Goal: Navigation & Orientation: Find specific page/section

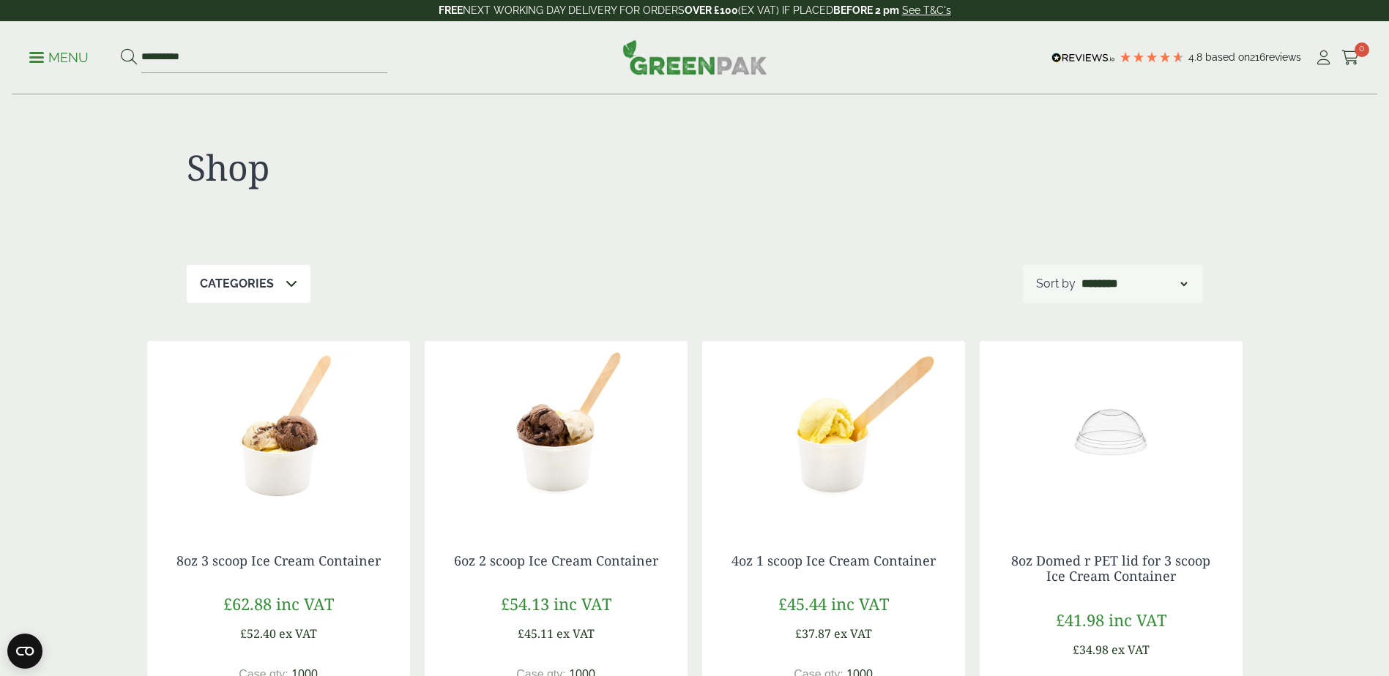
click at [235, 281] on p "Categories" at bounding box center [237, 284] width 74 height 18
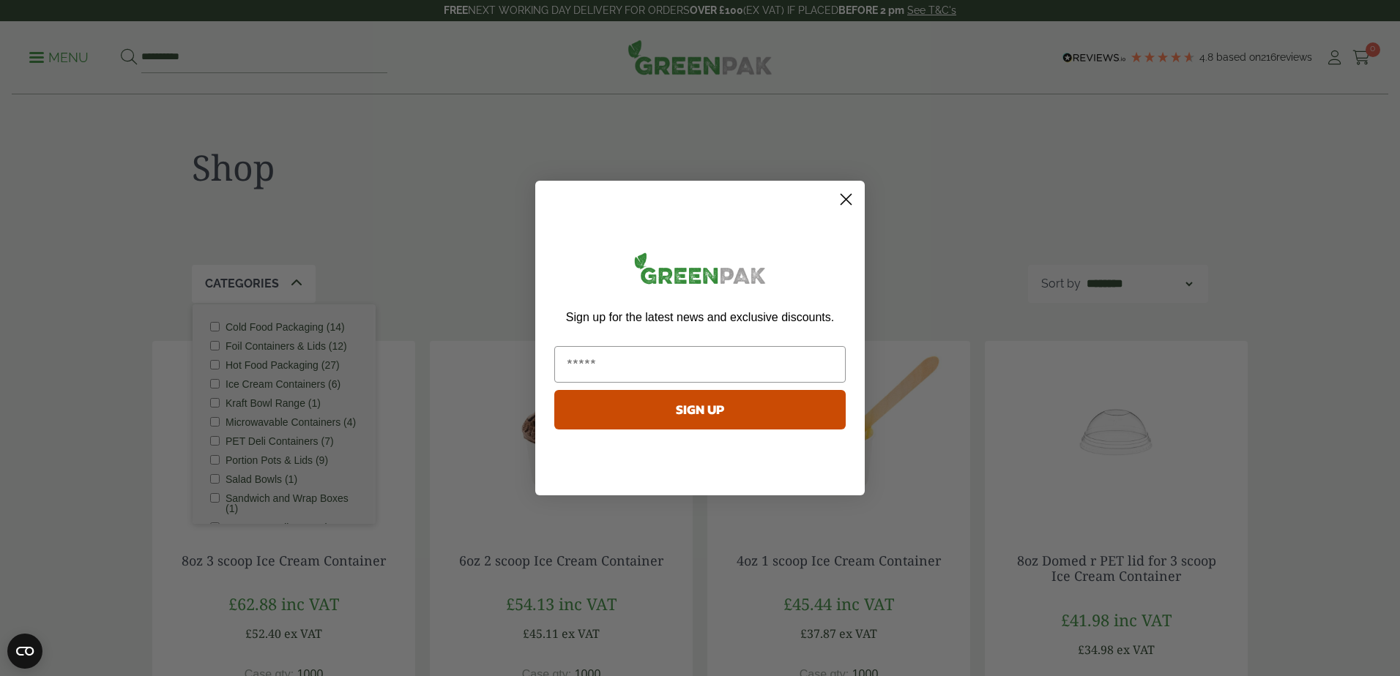
click at [836, 195] on circle "Close dialog" at bounding box center [846, 199] width 24 height 24
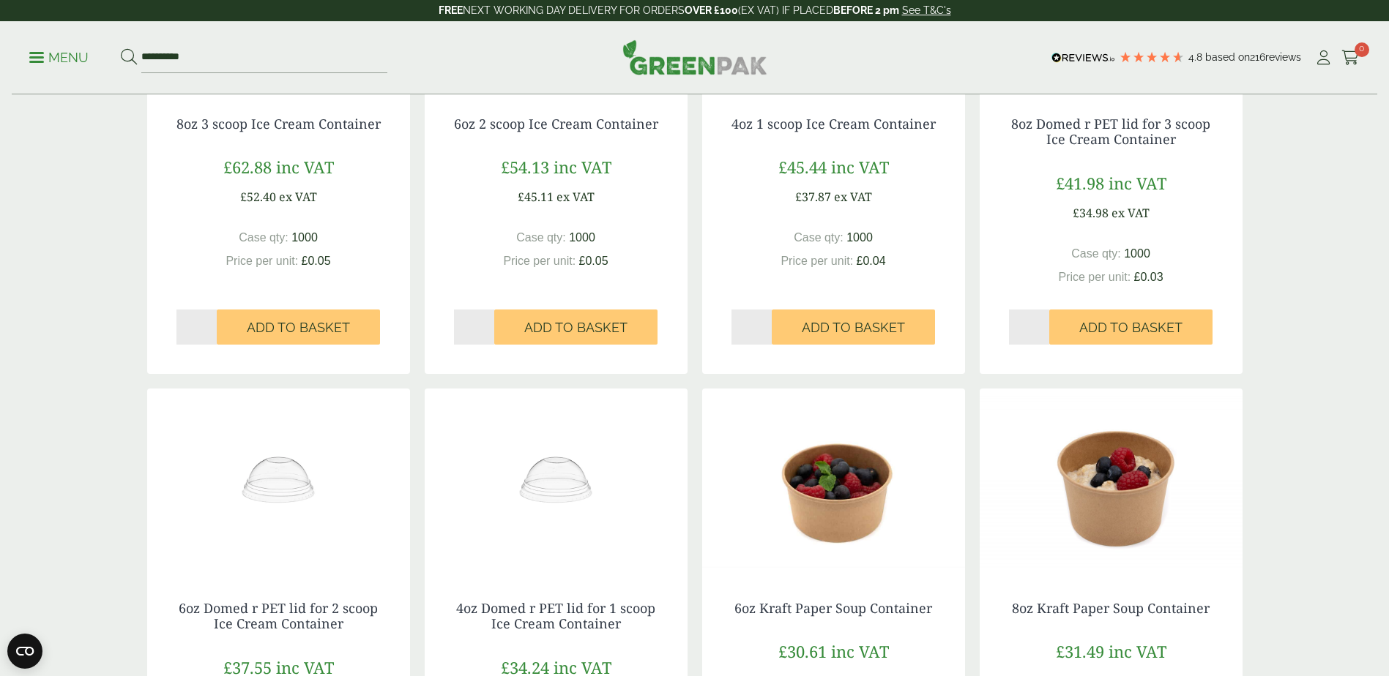
scroll to position [443, 0]
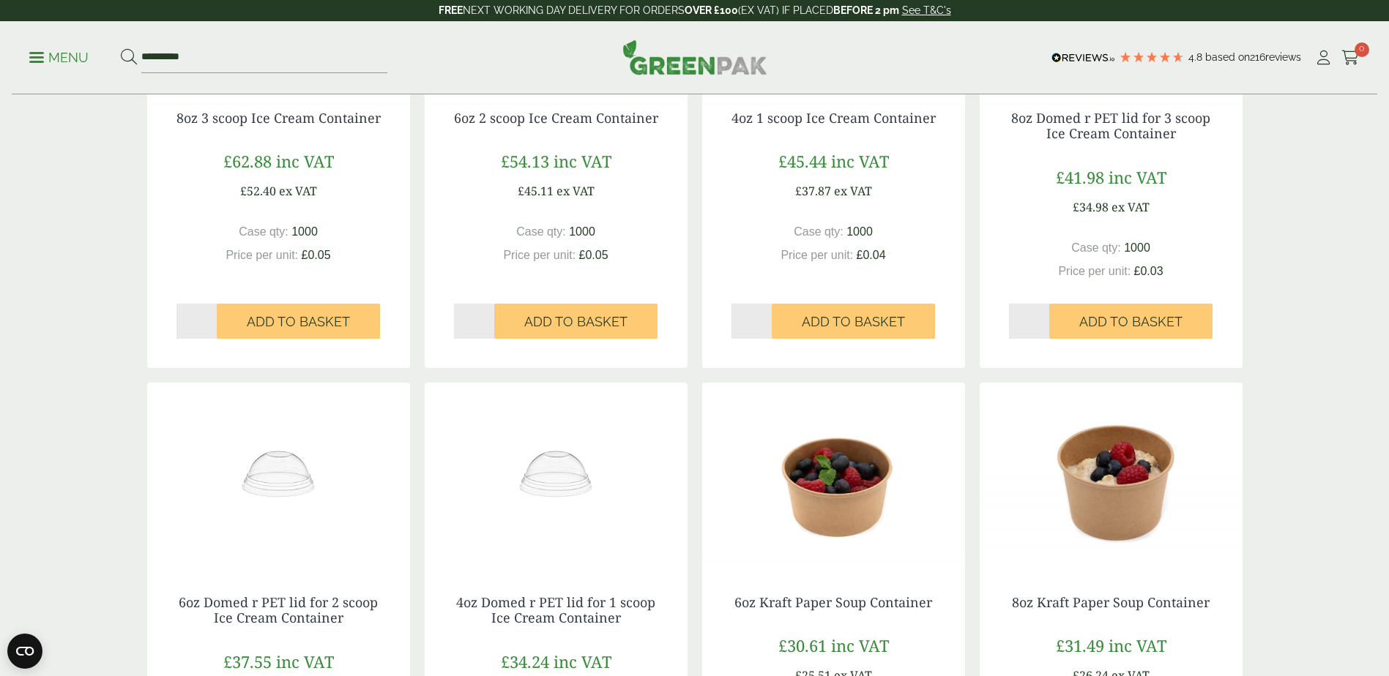
click at [1333, 157] on div "Shop Categories Cold Food Packaging (14) Foil Containers & Lids (12) Hot Food P…" at bounding box center [694, 545] width 1389 height 1786
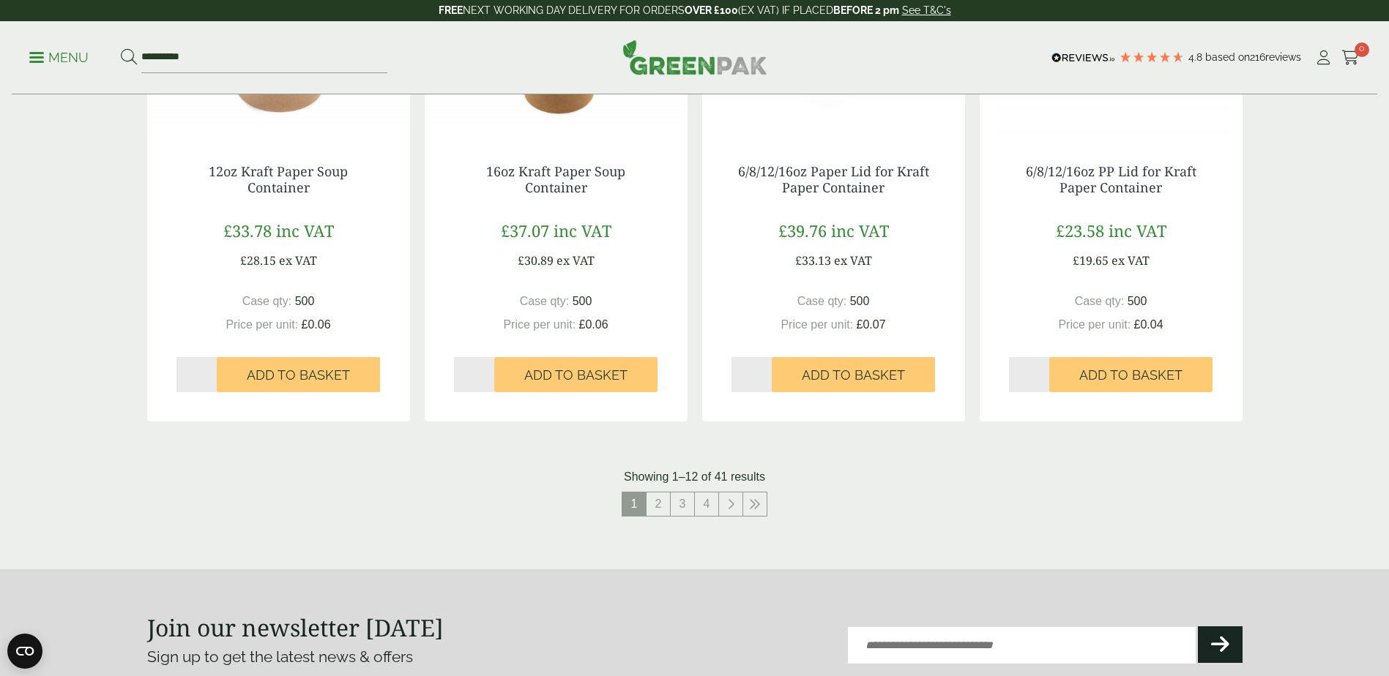
scroll to position [1376, 0]
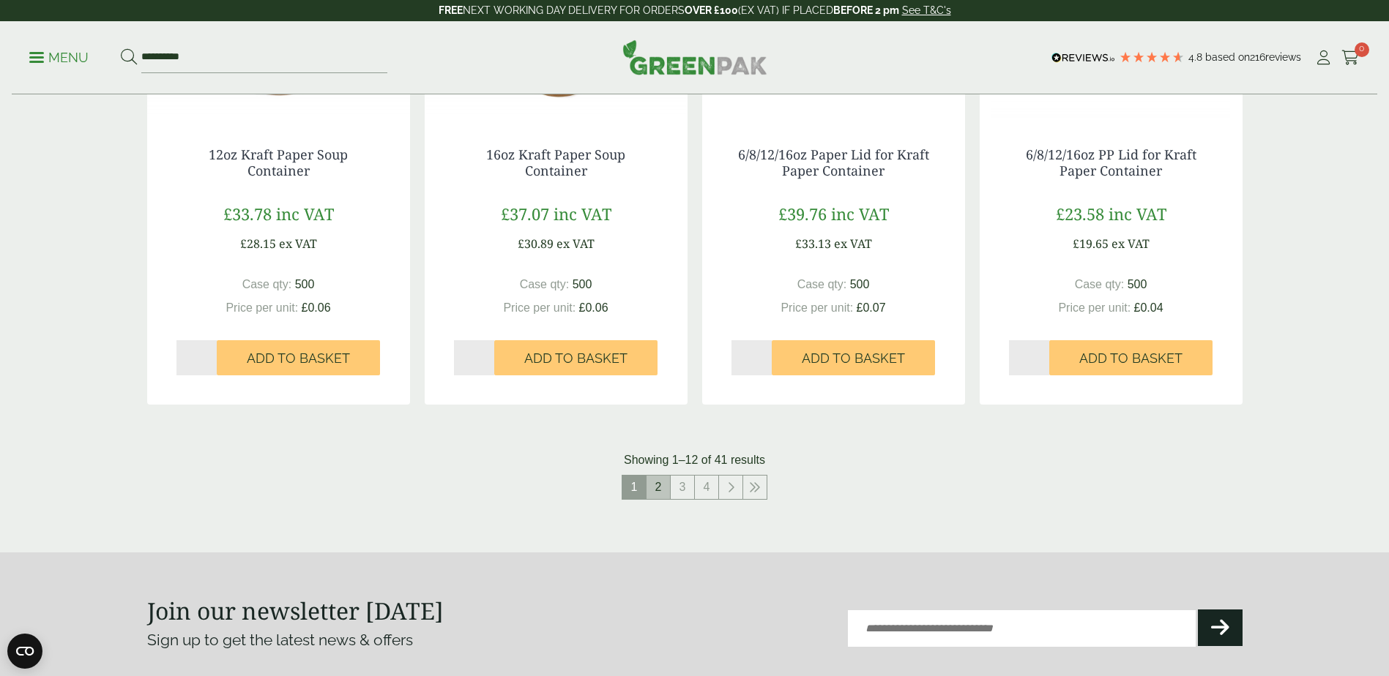
click at [667, 493] on link "2" at bounding box center [657, 487] width 23 height 23
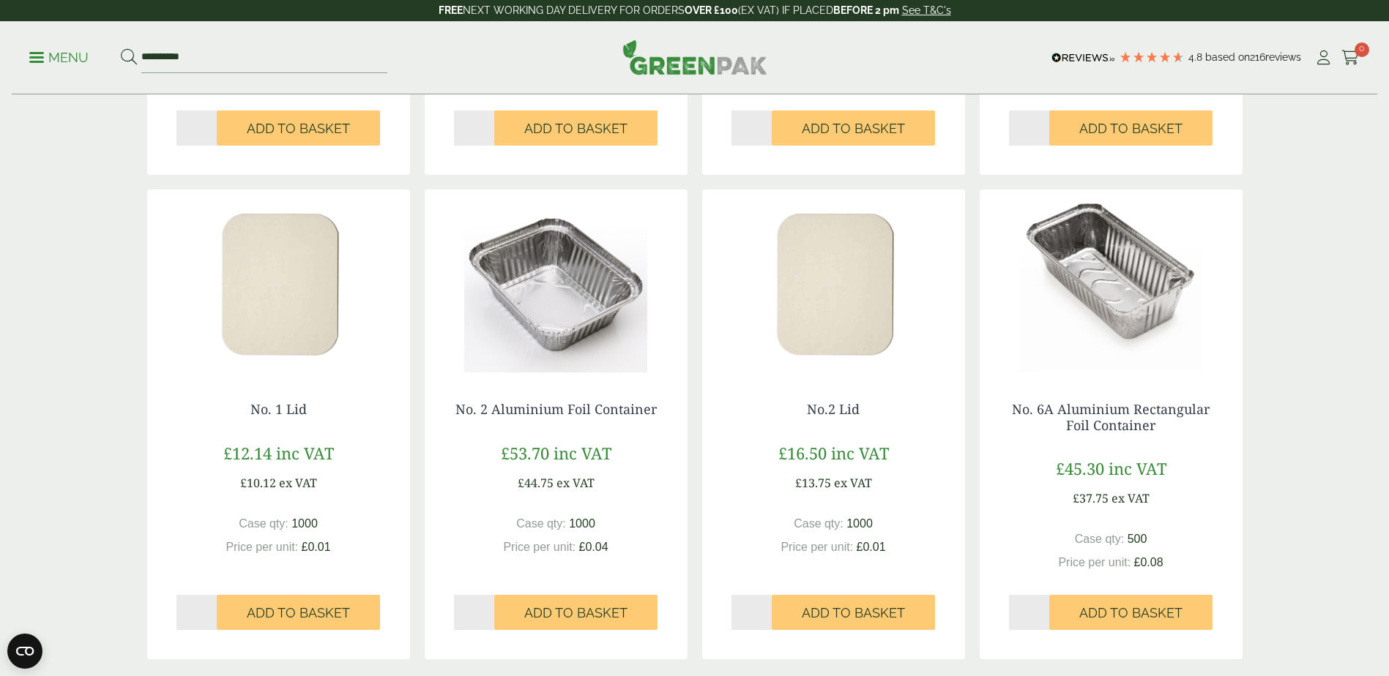
scroll to position [1376, 0]
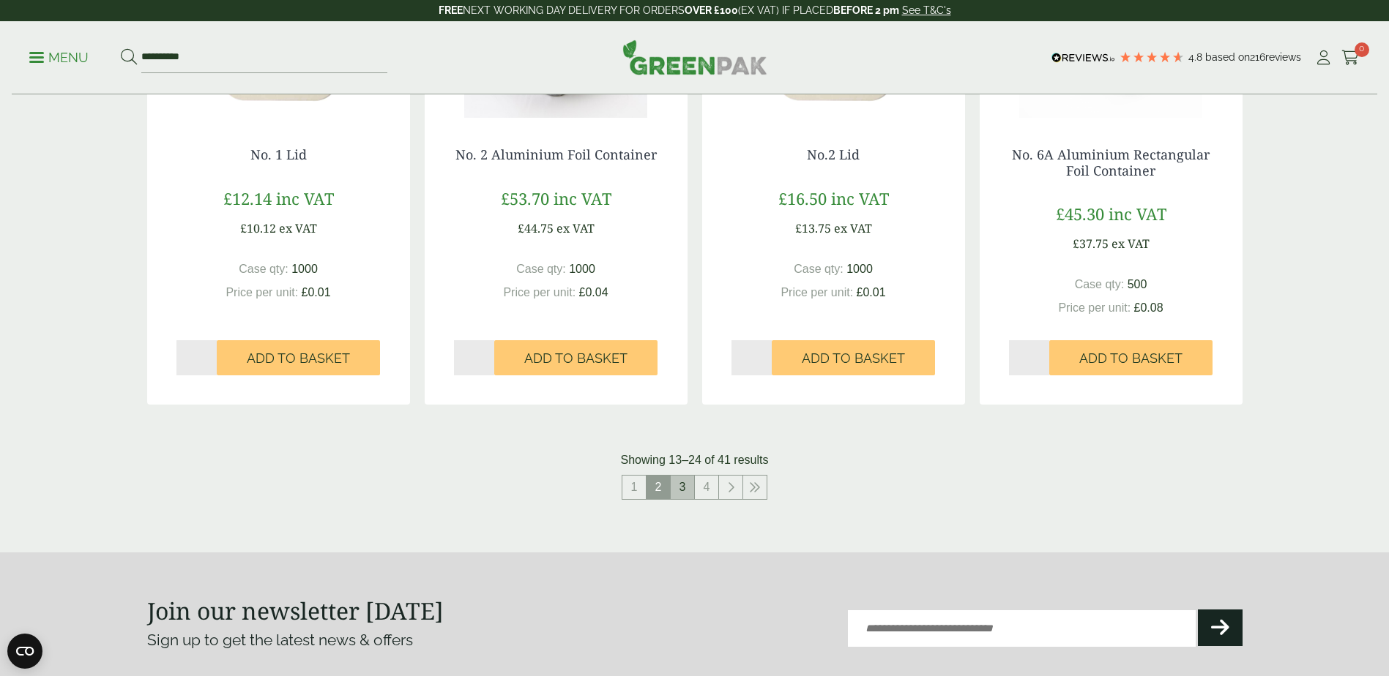
click at [675, 496] on link "3" at bounding box center [682, 487] width 23 height 23
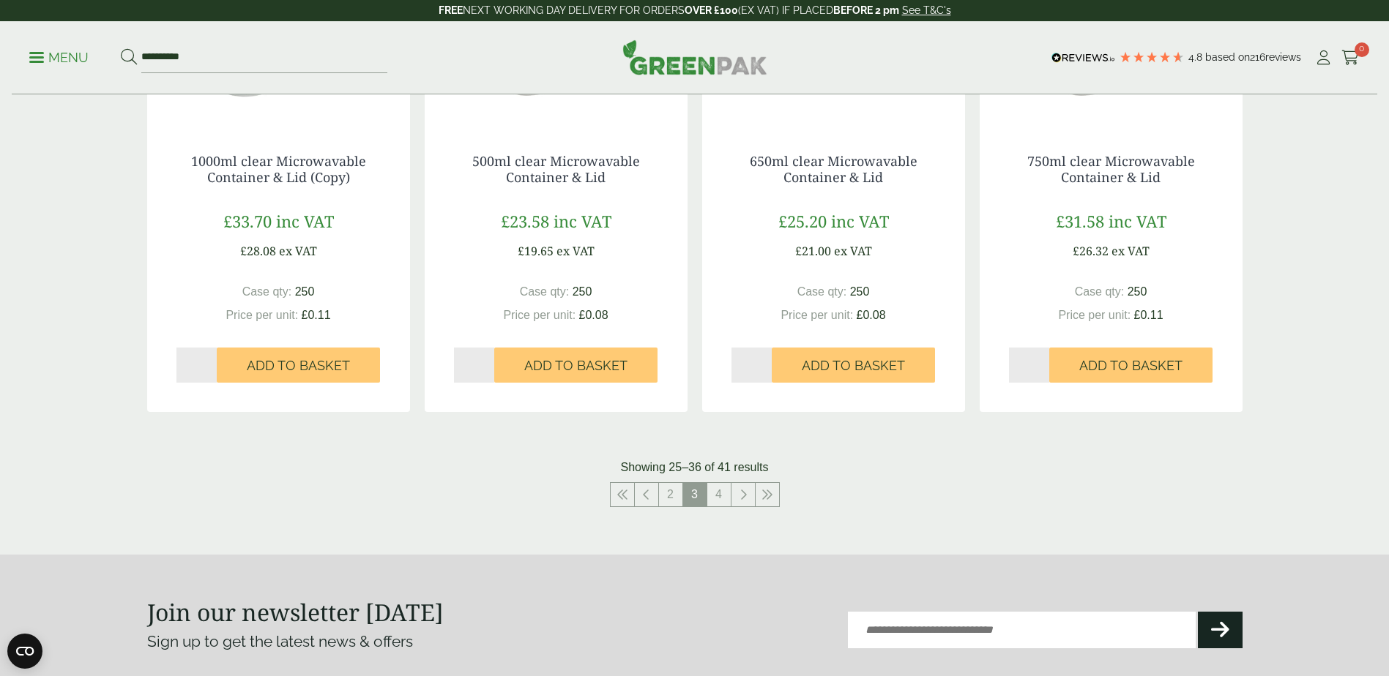
scroll to position [1311, 0]
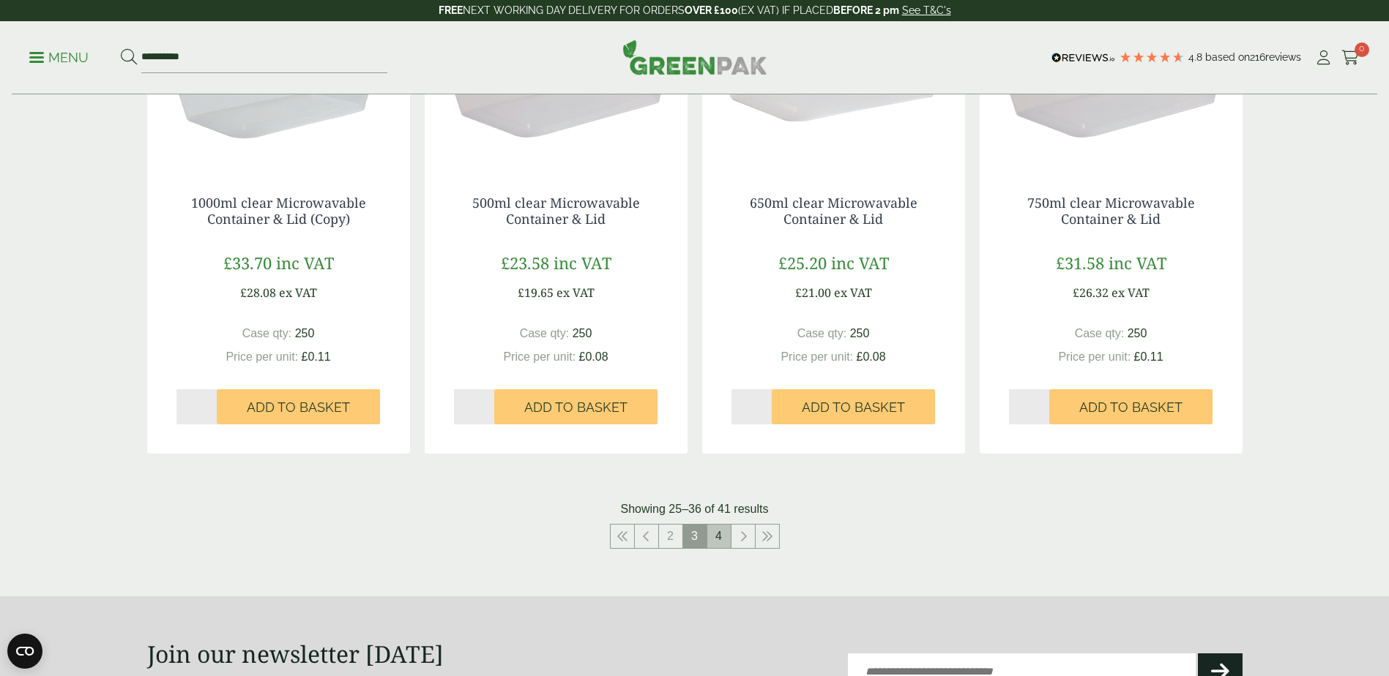
click at [726, 534] on link "4" at bounding box center [718, 536] width 23 height 23
